Goal: Navigation & Orientation: Find specific page/section

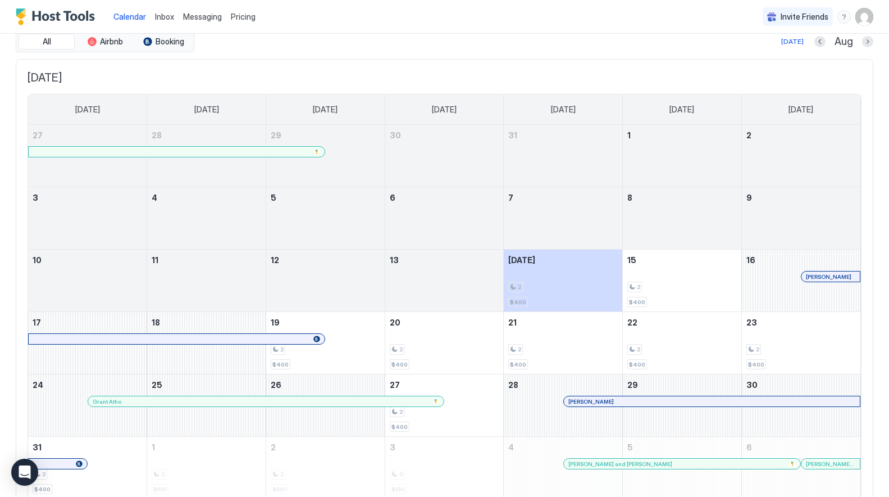
scroll to position [46, 0]
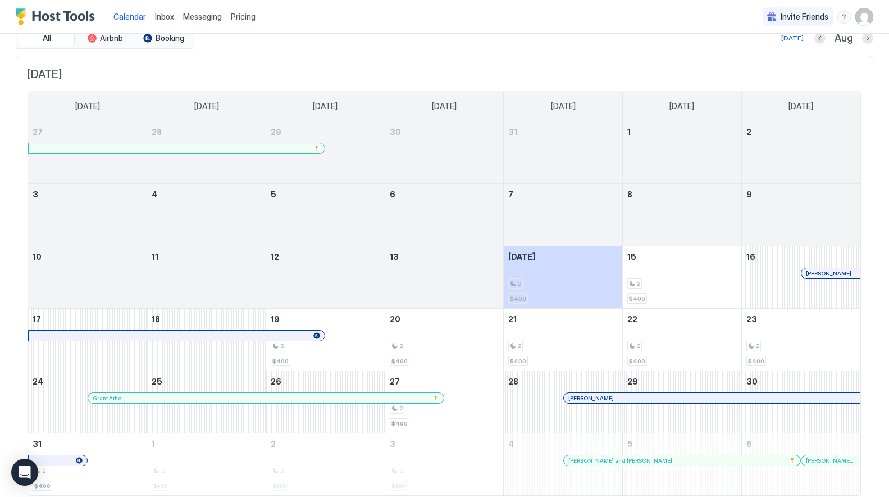
click at [165, 18] on span "Inbox" at bounding box center [164, 17] width 19 height 10
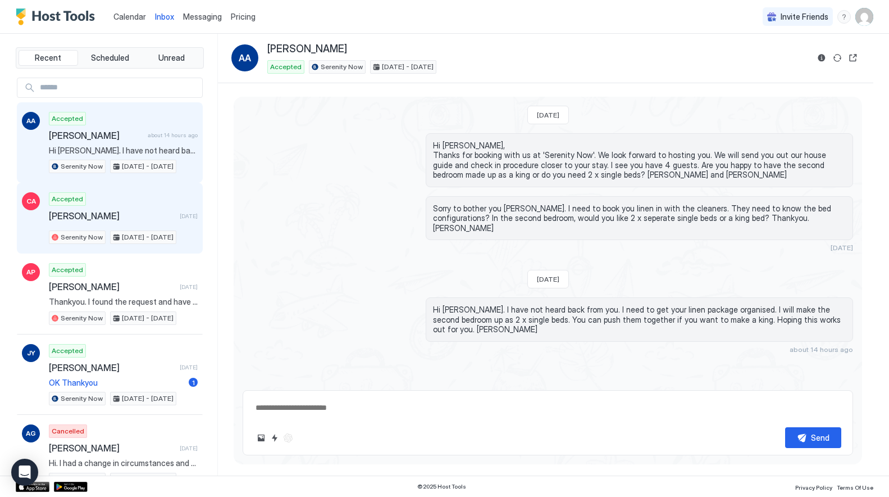
click at [89, 224] on div "Accepted [PERSON_NAME] [DATE] Serenity Now [DATE] - [DATE]" at bounding box center [123, 218] width 149 height 52
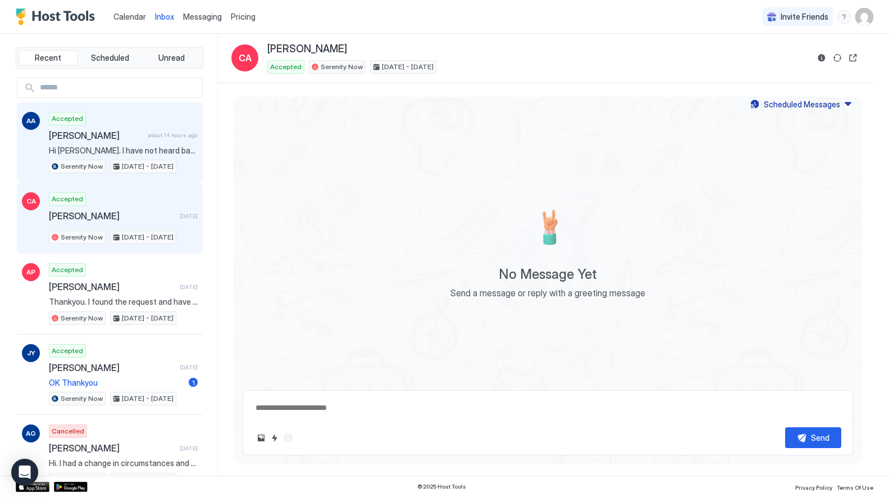
click at [140, 138] on span "[PERSON_NAME]" at bounding box center [96, 135] width 94 height 11
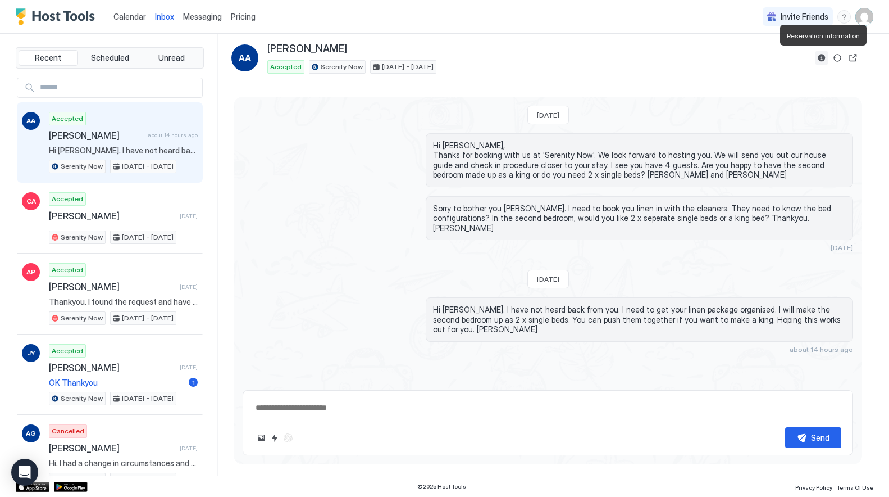
click at [825, 56] on button "Reservation information" at bounding box center [821, 57] width 13 height 13
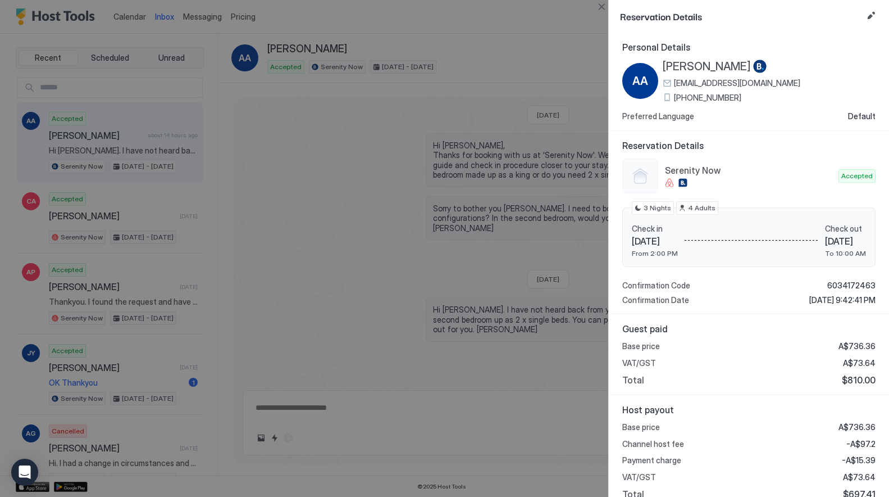
click at [696, 66] on span "[PERSON_NAME]" at bounding box center [707, 67] width 88 height 14
click at [161, 19] on div at bounding box center [444, 248] width 889 height 497
click at [132, 17] on div at bounding box center [444, 248] width 889 height 497
click at [603, 4] on button "Close" at bounding box center [601, 6] width 13 height 13
type textarea "*"
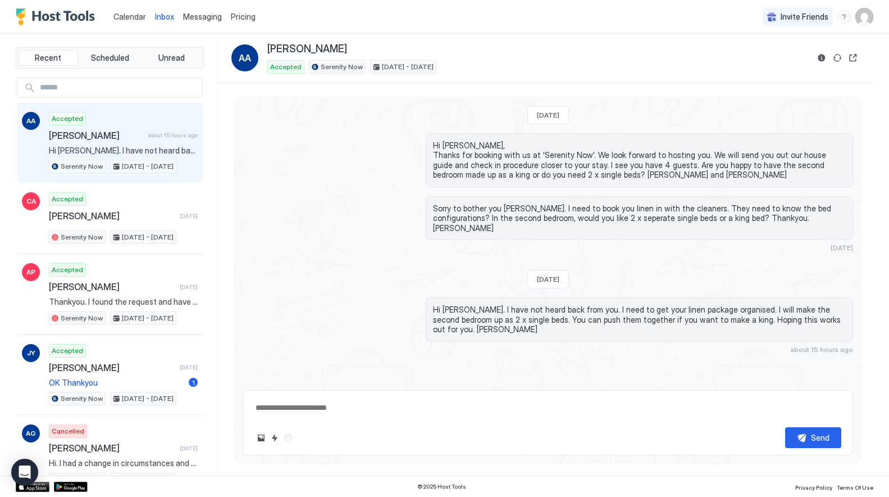
click at [131, 15] on span "Calendar" at bounding box center [129, 17] width 33 height 10
